Goal: Transaction & Acquisition: Obtain resource

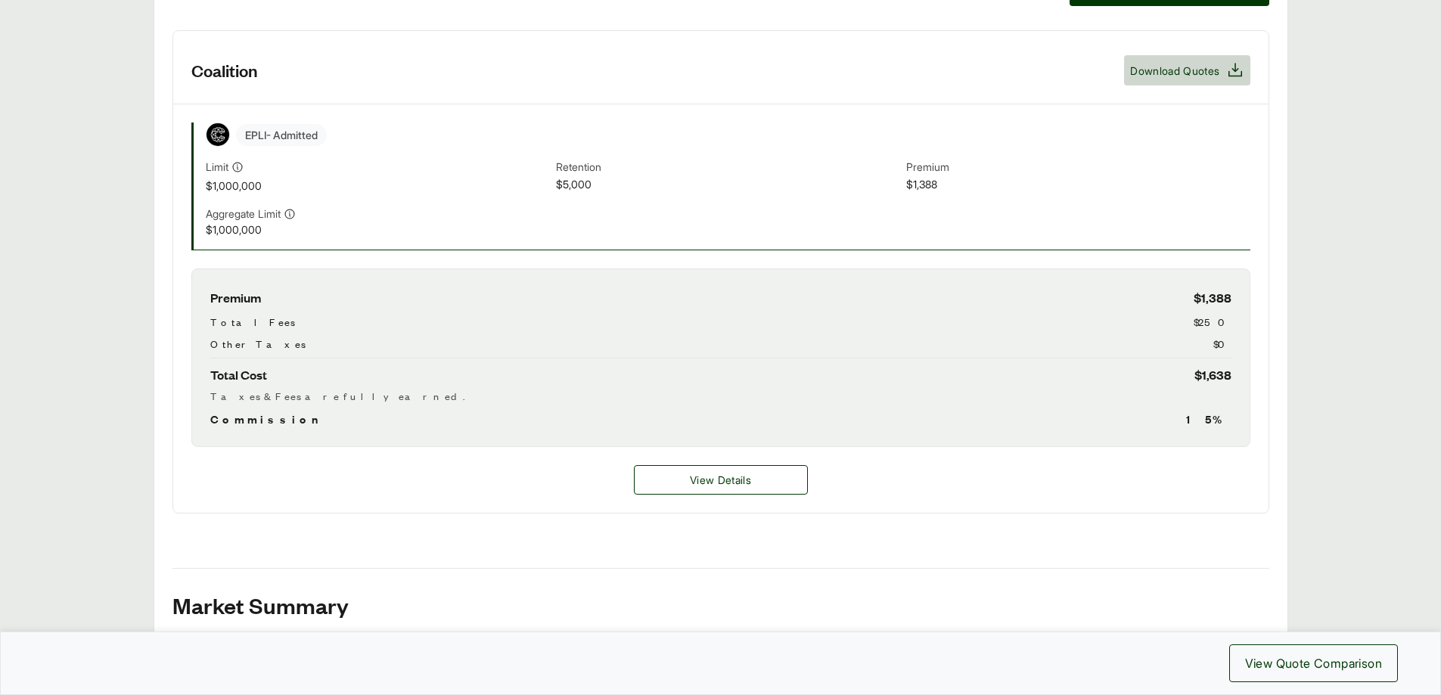
scroll to position [505, 0]
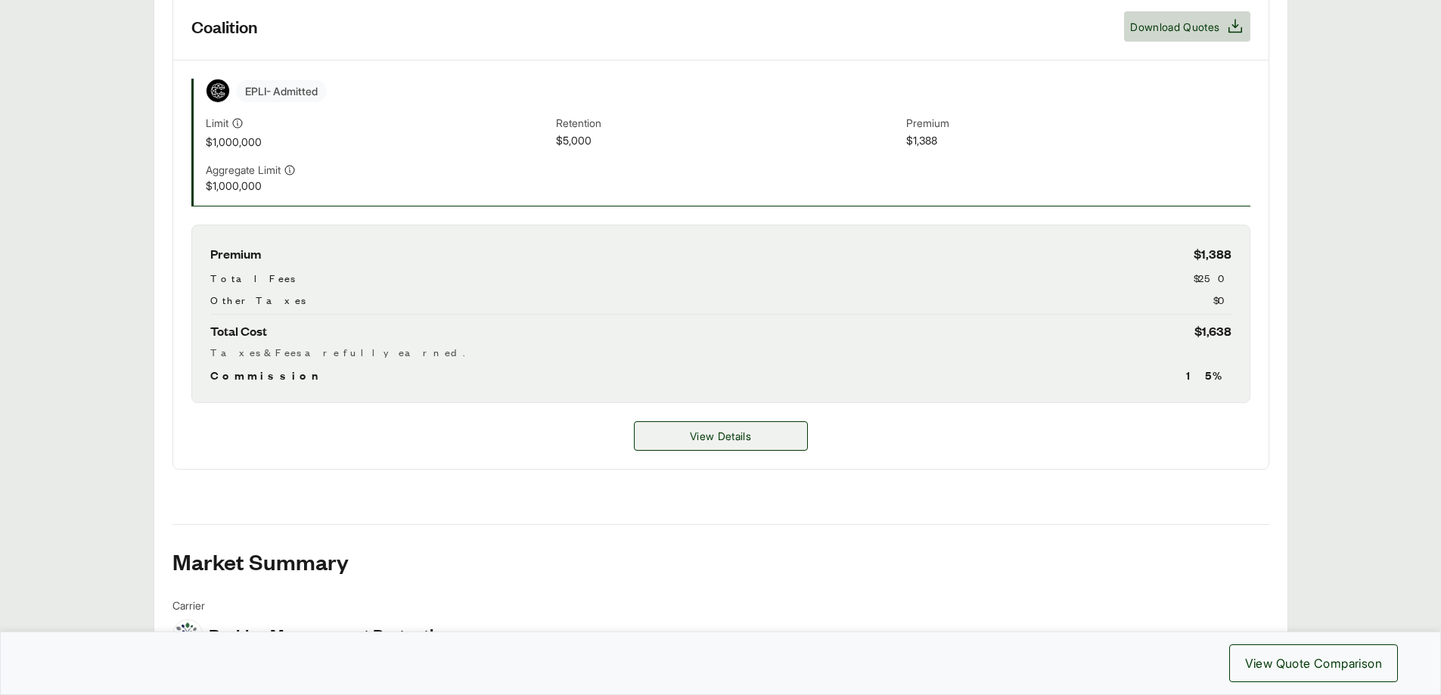
click at [735, 431] on span "View Details" at bounding box center [720, 436] width 61 height 16
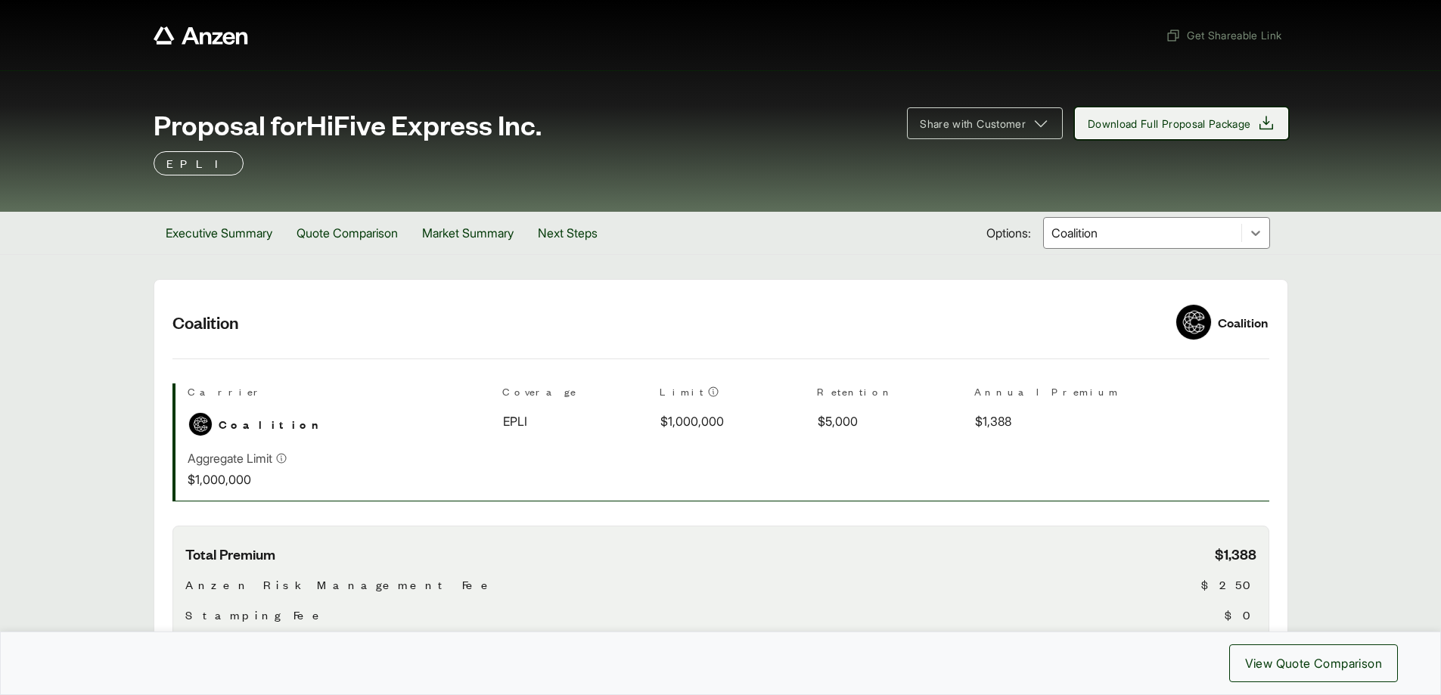
click at [1115, 133] on button "Download Full Proposal Package" at bounding box center [1181, 123] width 213 height 32
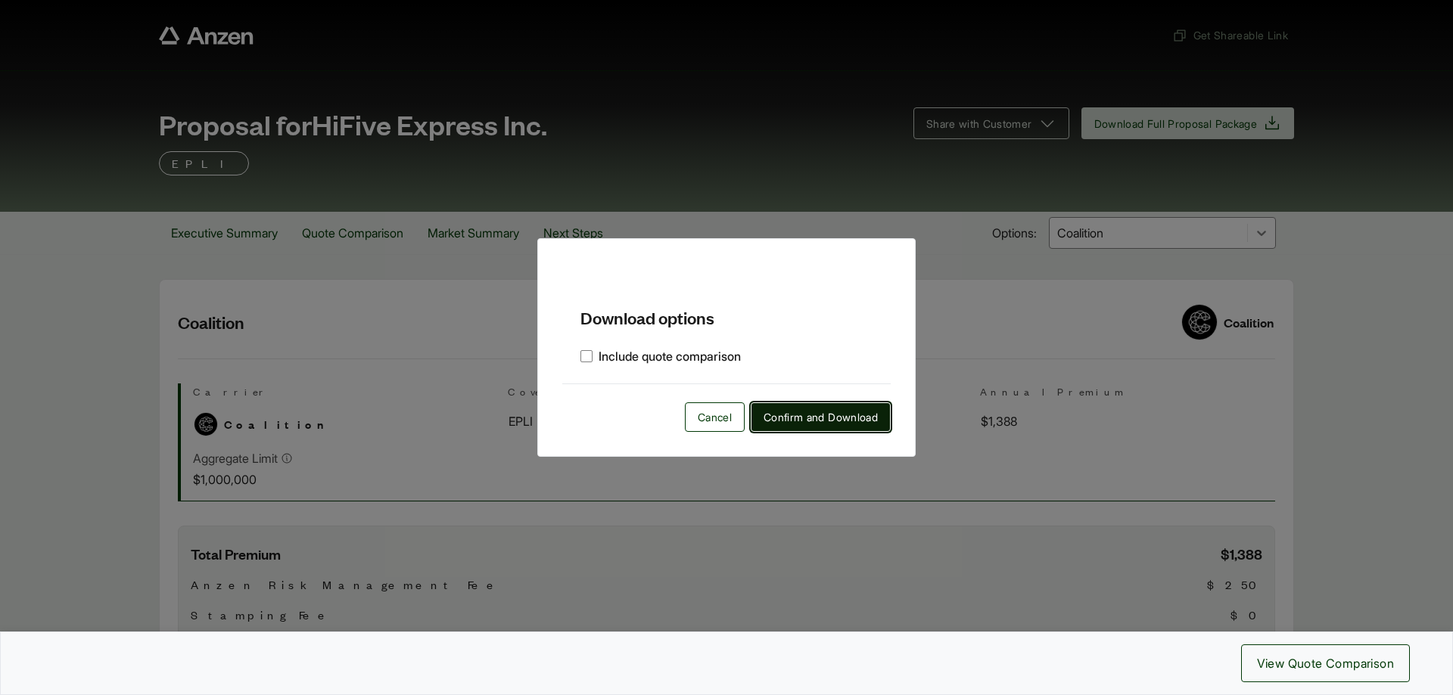
click at [849, 424] on span "Confirm and Download" at bounding box center [820, 417] width 114 height 16
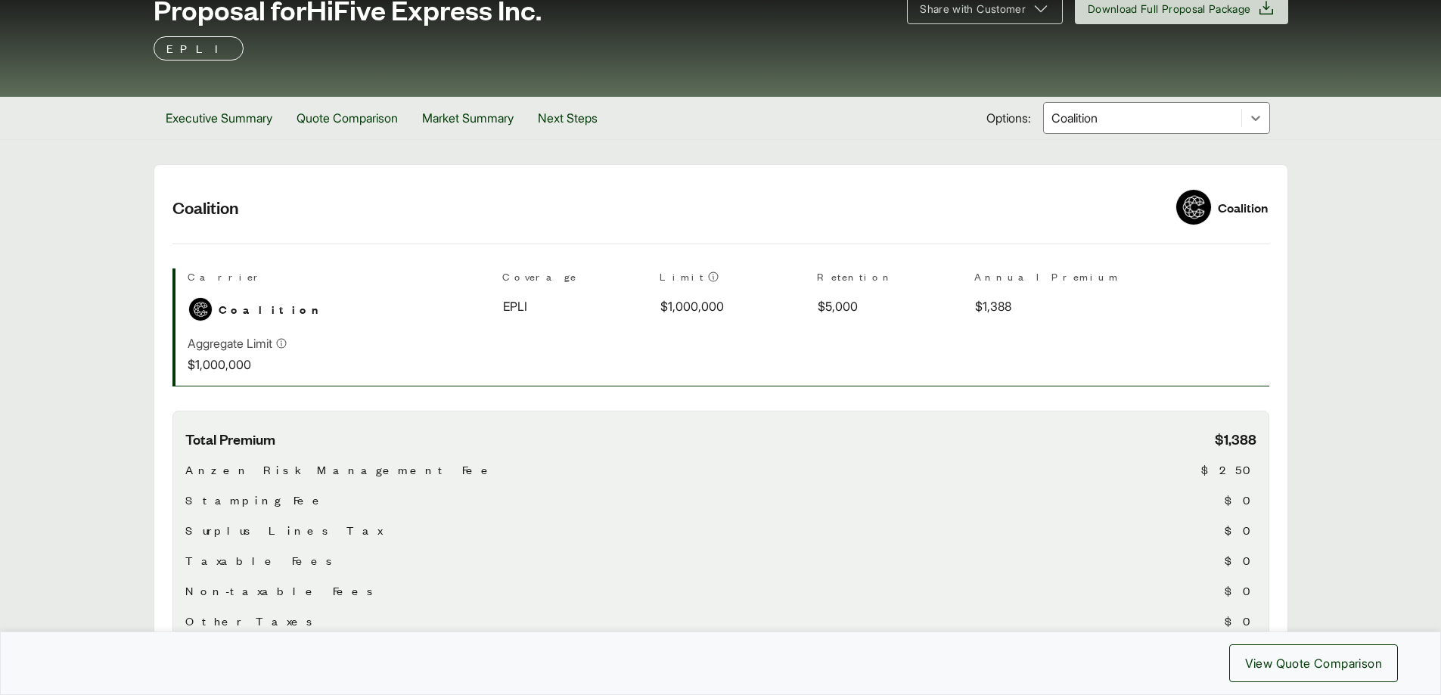
scroll to position [303, 0]
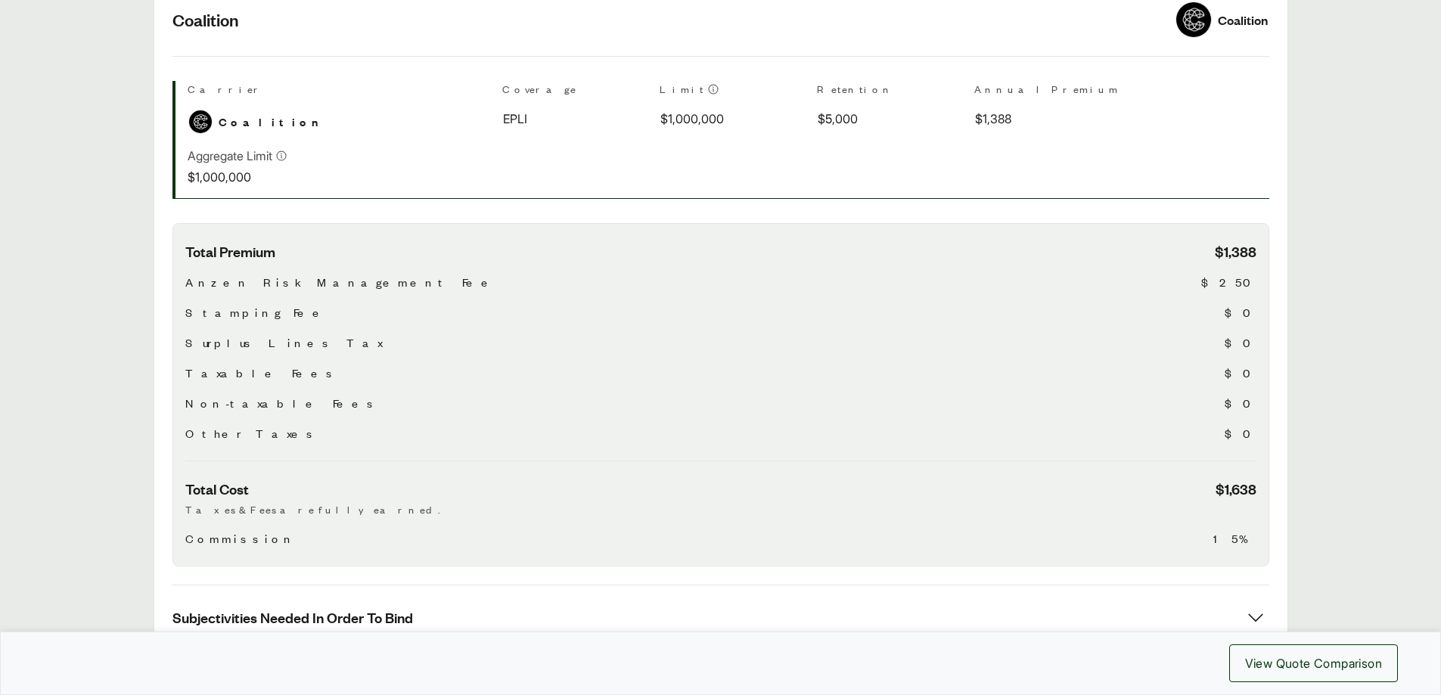
click at [1335, 285] on main "Options: Coalition Coalition Coalition Carrier Coverage Limit Retention Annual …" at bounding box center [720, 411] width 1441 height 869
drag, startPoint x: 1214, startPoint y: 493, endPoint x: 1266, endPoint y: 487, distance: 52.5
click at [1266, 487] on div "Total Premium $1,388 Anzen Risk Management Fee $250 Stamping Fee $0 Surplus Lin…" at bounding box center [721, 395] width 1097 height 344
copy span "$1,638"
